Goal: Task Accomplishment & Management: Manage account settings

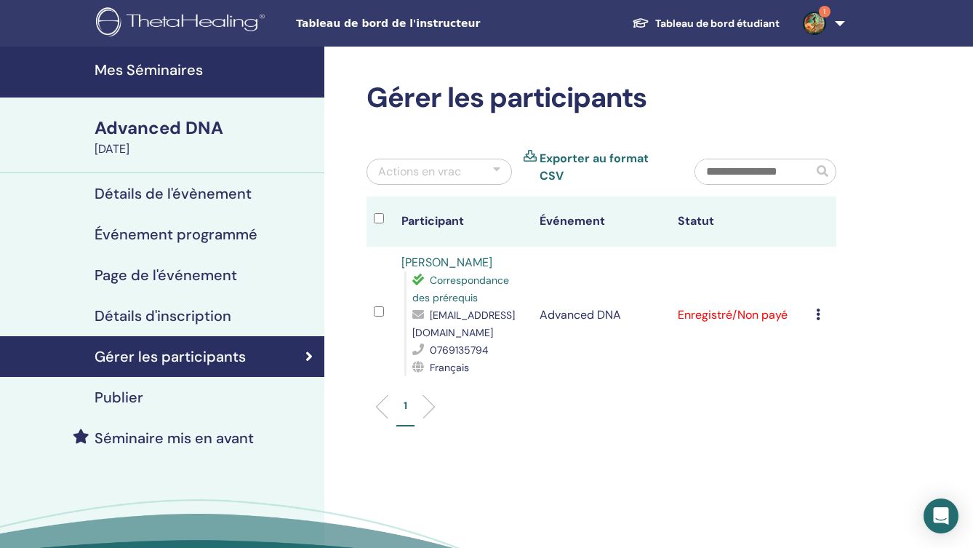
click at [821, 309] on icon at bounding box center [818, 314] width 4 height 12
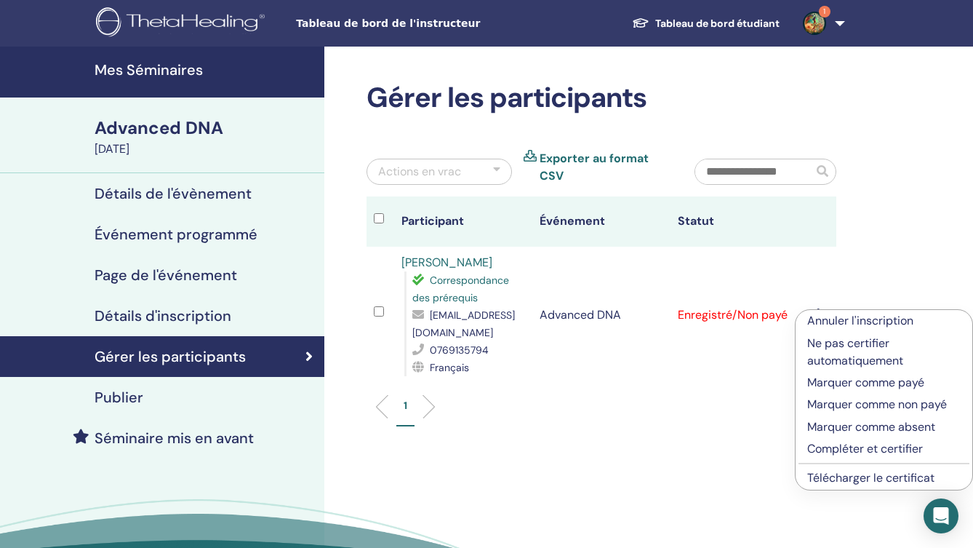
click at [833, 381] on p "Marquer comme payé" at bounding box center [885, 382] width 154 height 17
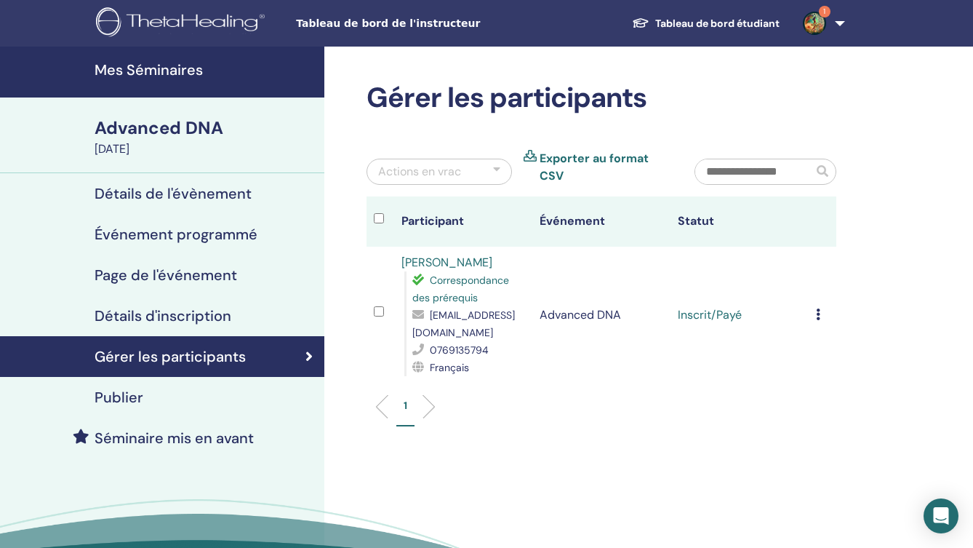
click at [821, 308] on icon at bounding box center [818, 314] width 4 height 12
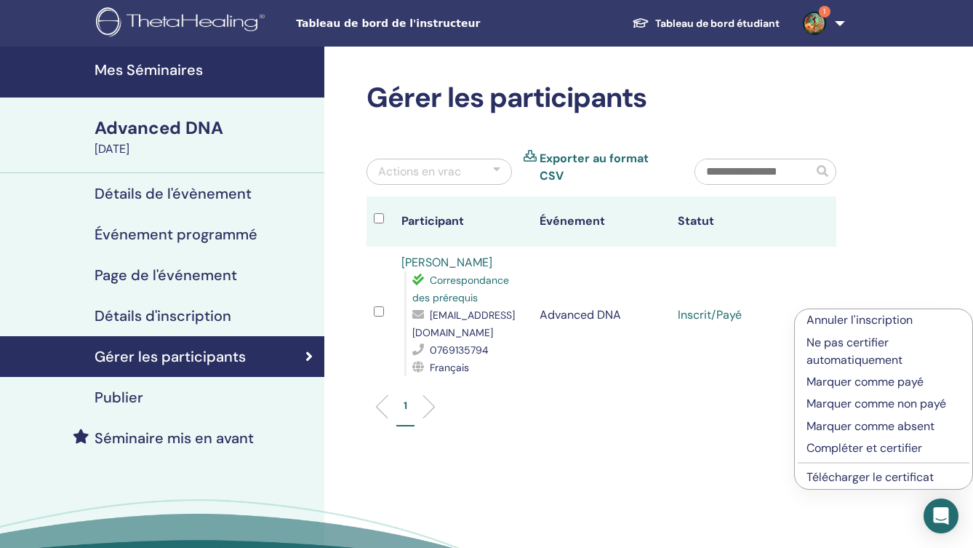
click at [838, 481] on link "Télécharger le certificat" at bounding box center [870, 476] width 127 height 15
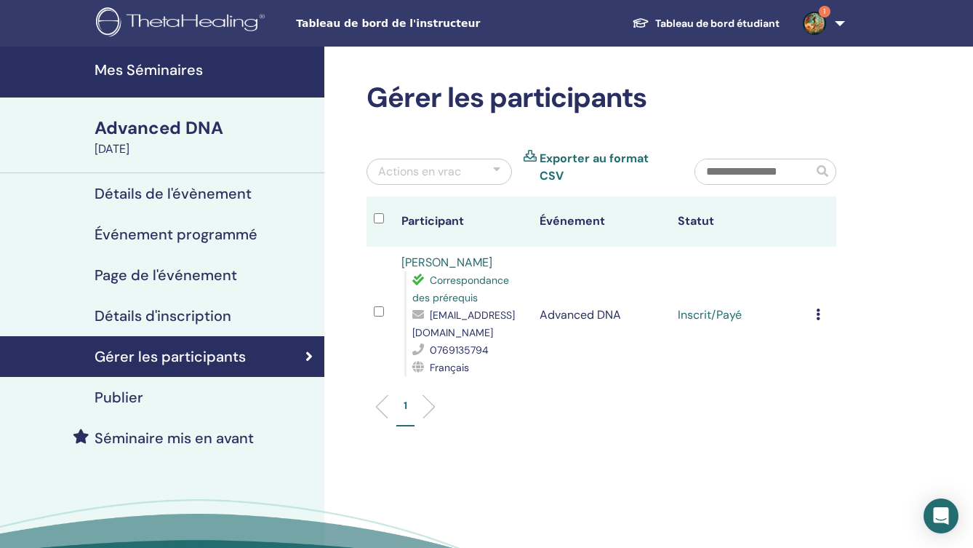
click at [821, 29] on img at bounding box center [814, 23] width 23 height 23
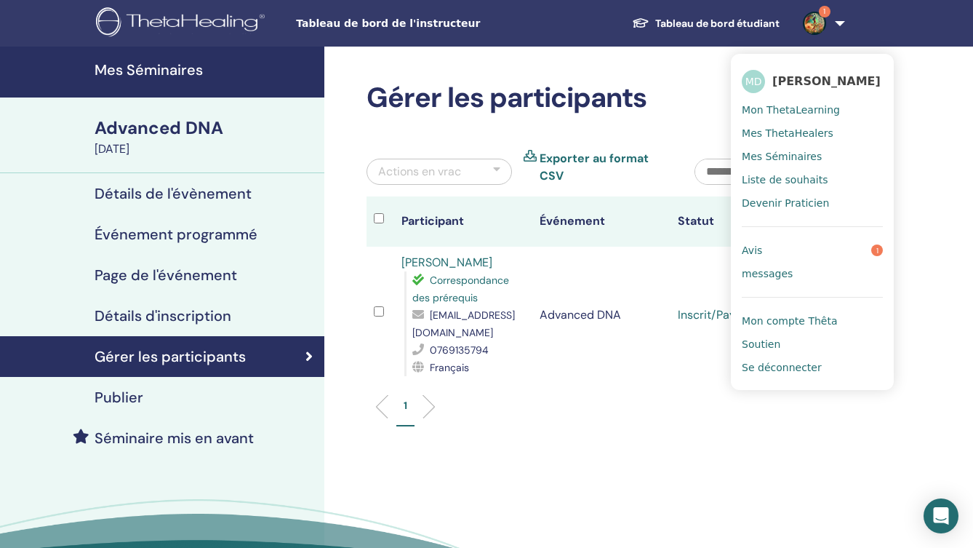
click at [618, 355] on td "Advanced DNA" at bounding box center [602, 315] width 138 height 137
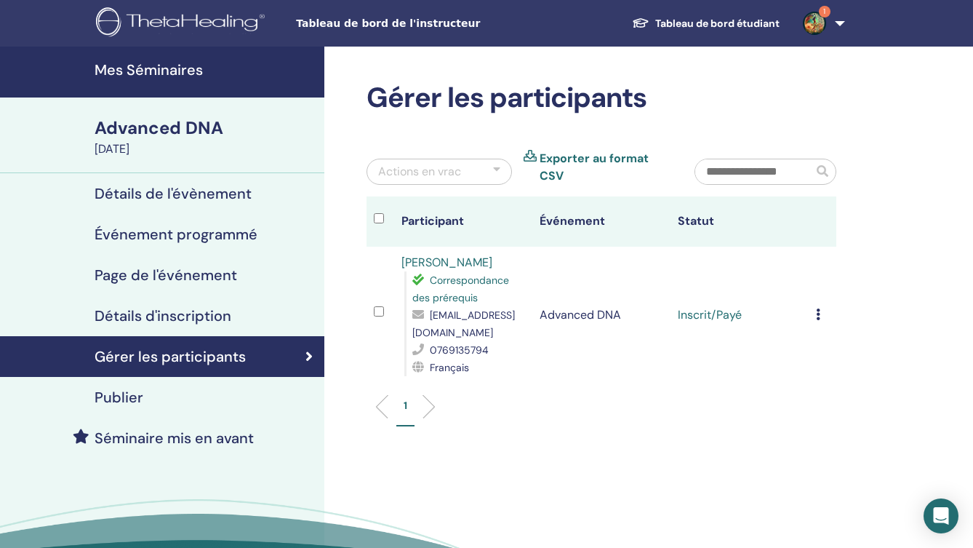
click at [816, 17] on img at bounding box center [814, 23] width 23 height 23
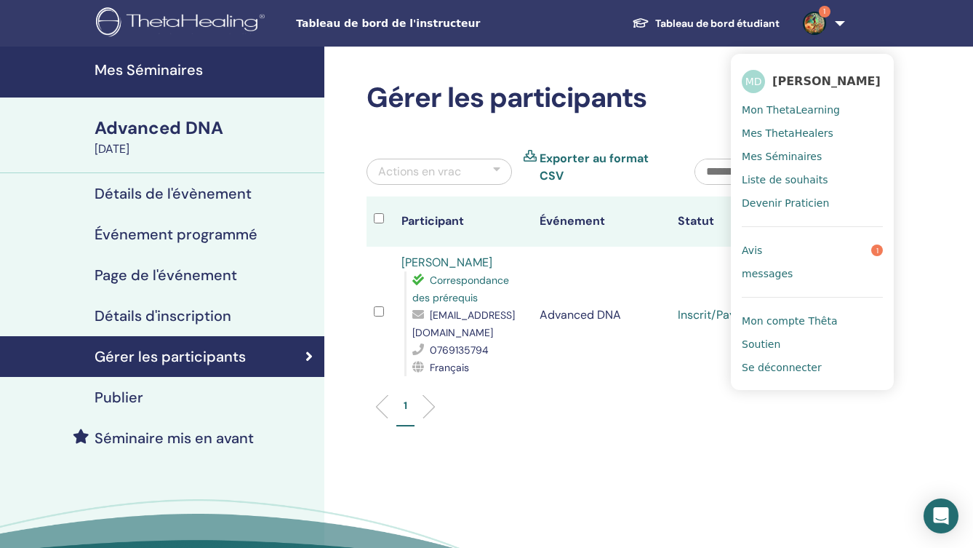
click at [779, 251] on link "Avis 1" at bounding box center [812, 250] width 141 height 23
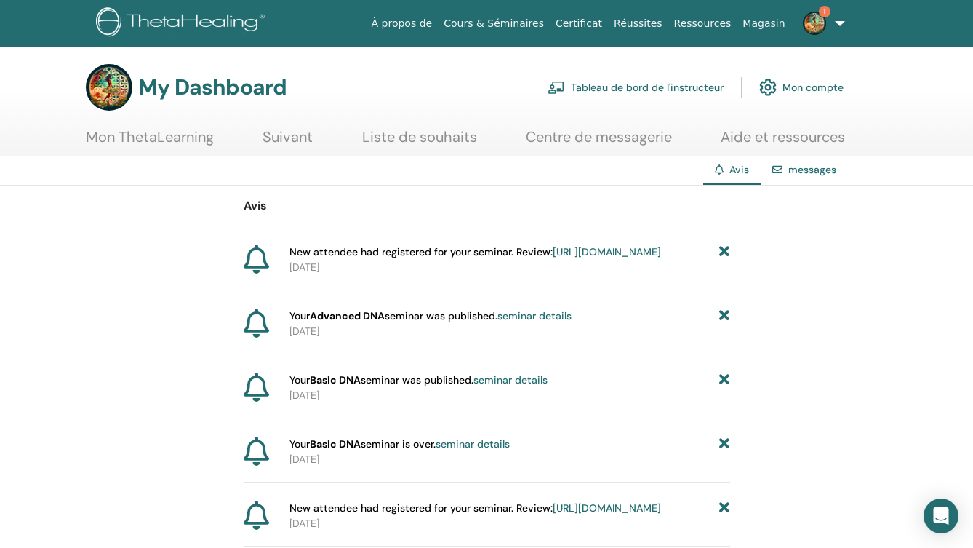
click at [818, 25] on img at bounding box center [814, 23] width 23 height 23
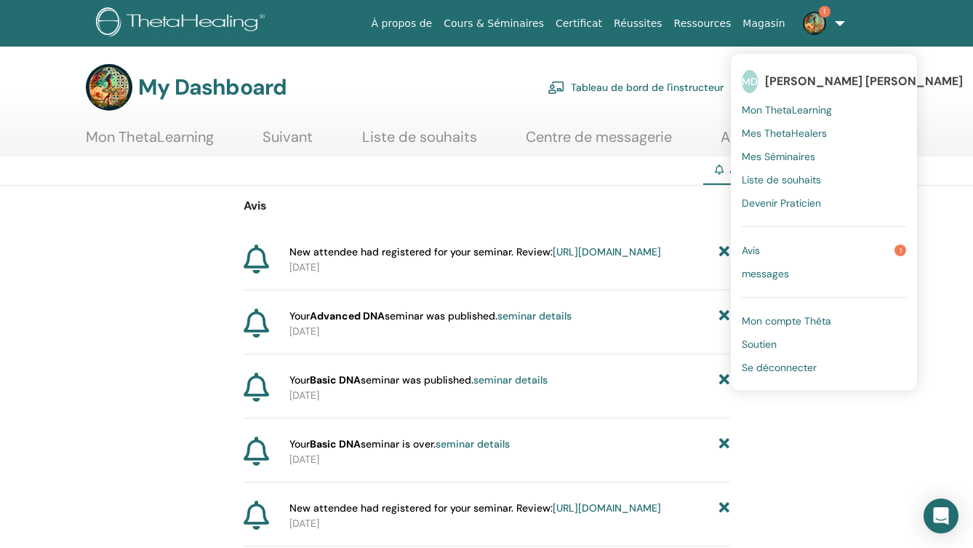
click at [752, 253] on span "Avis" at bounding box center [751, 250] width 18 height 13
